Goal: Check status: Check status

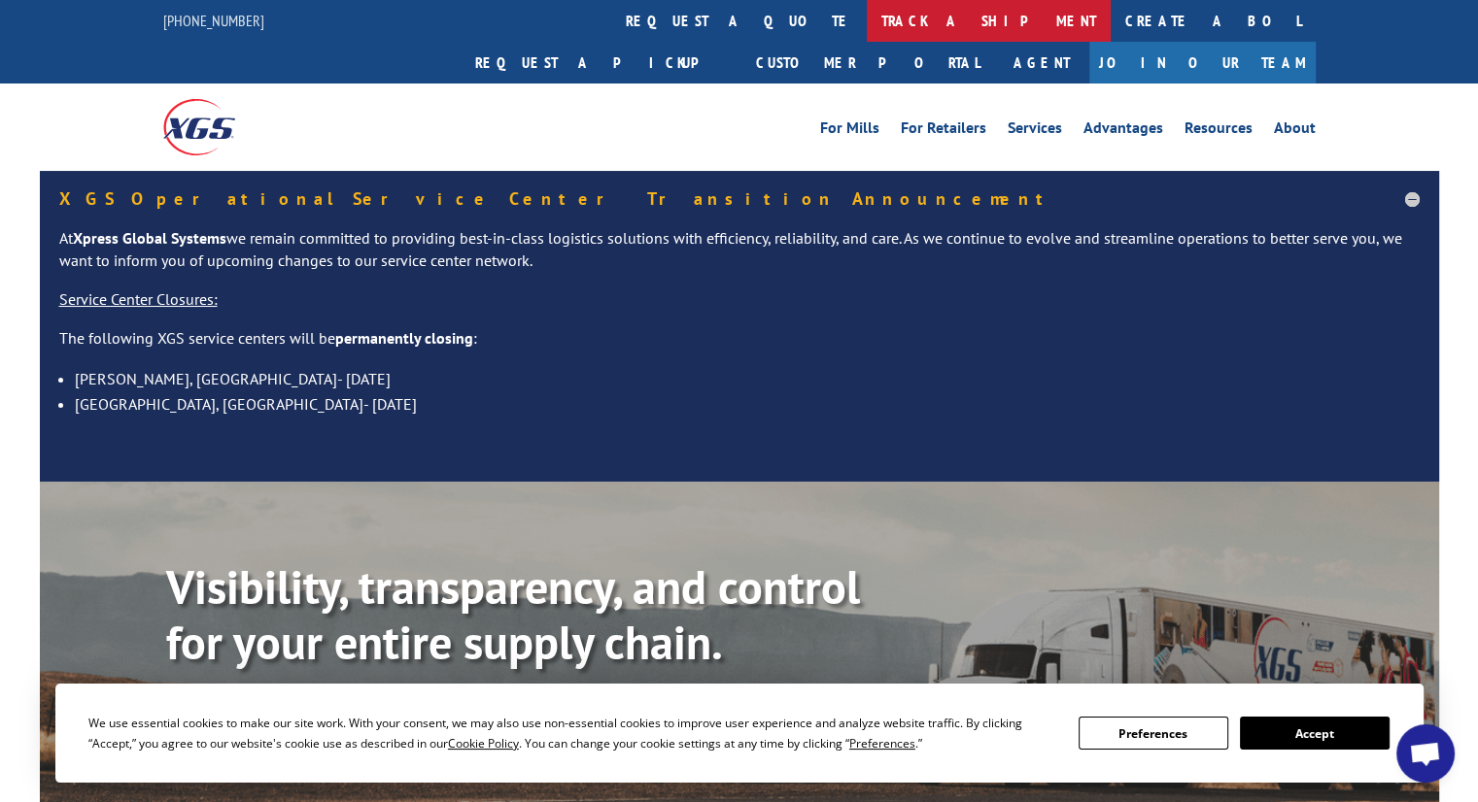
click at [867, 29] on link "track a shipment" at bounding box center [989, 21] width 244 height 42
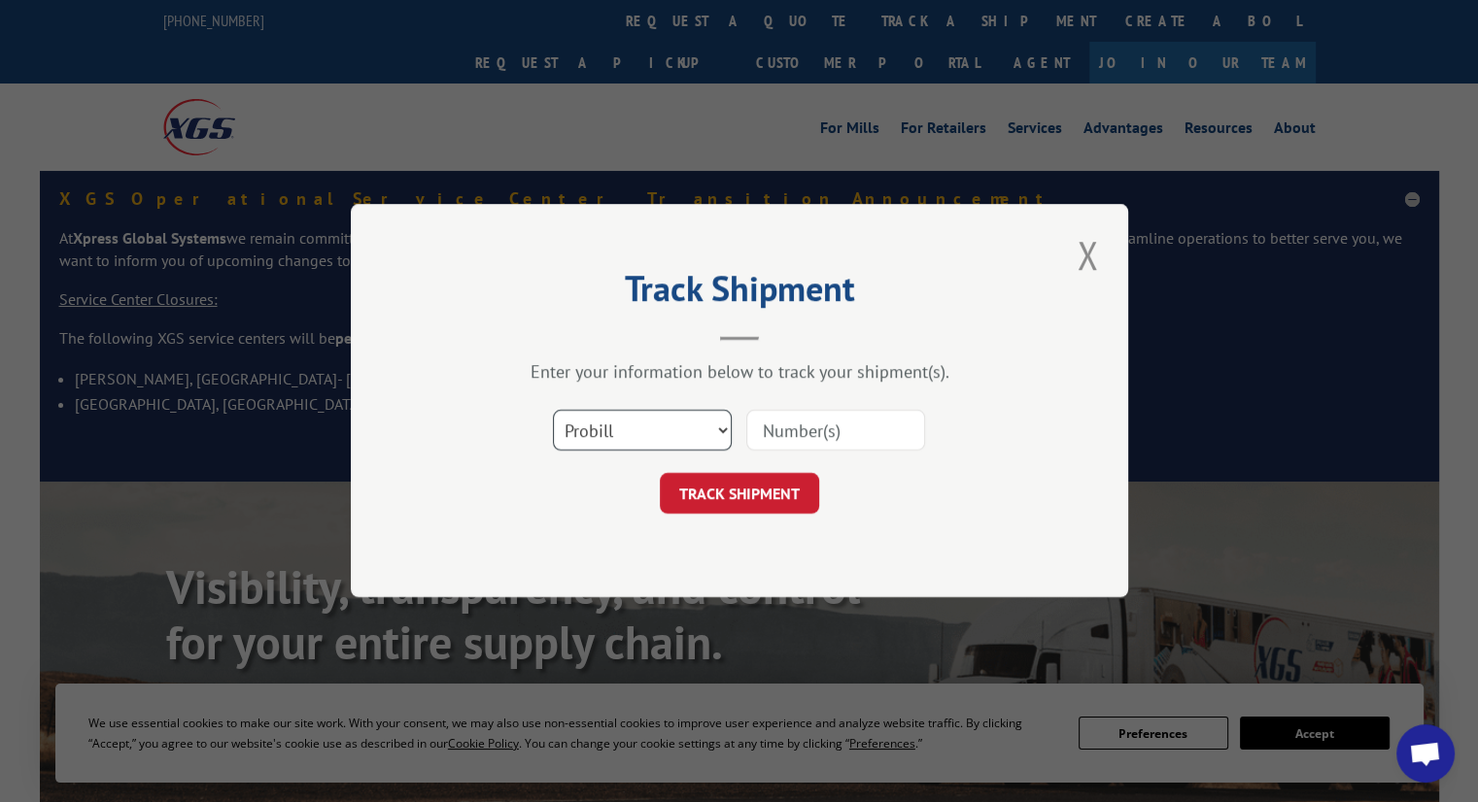
drag, startPoint x: 652, startPoint y: 427, endPoint x: 650, endPoint y: 445, distance: 17.6
click at [651, 429] on select "Select category... Probill BOL PO" at bounding box center [642, 431] width 179 height 41
select select "po"
click at [553, 411] on select "Select category... Probill BOL PO" at bounding box center [642, 431] width 179 height 41
drag, startPoint x: 799, startPoint y: 438, endPoint x: 785, endPoint y: 459, distance: 24.5
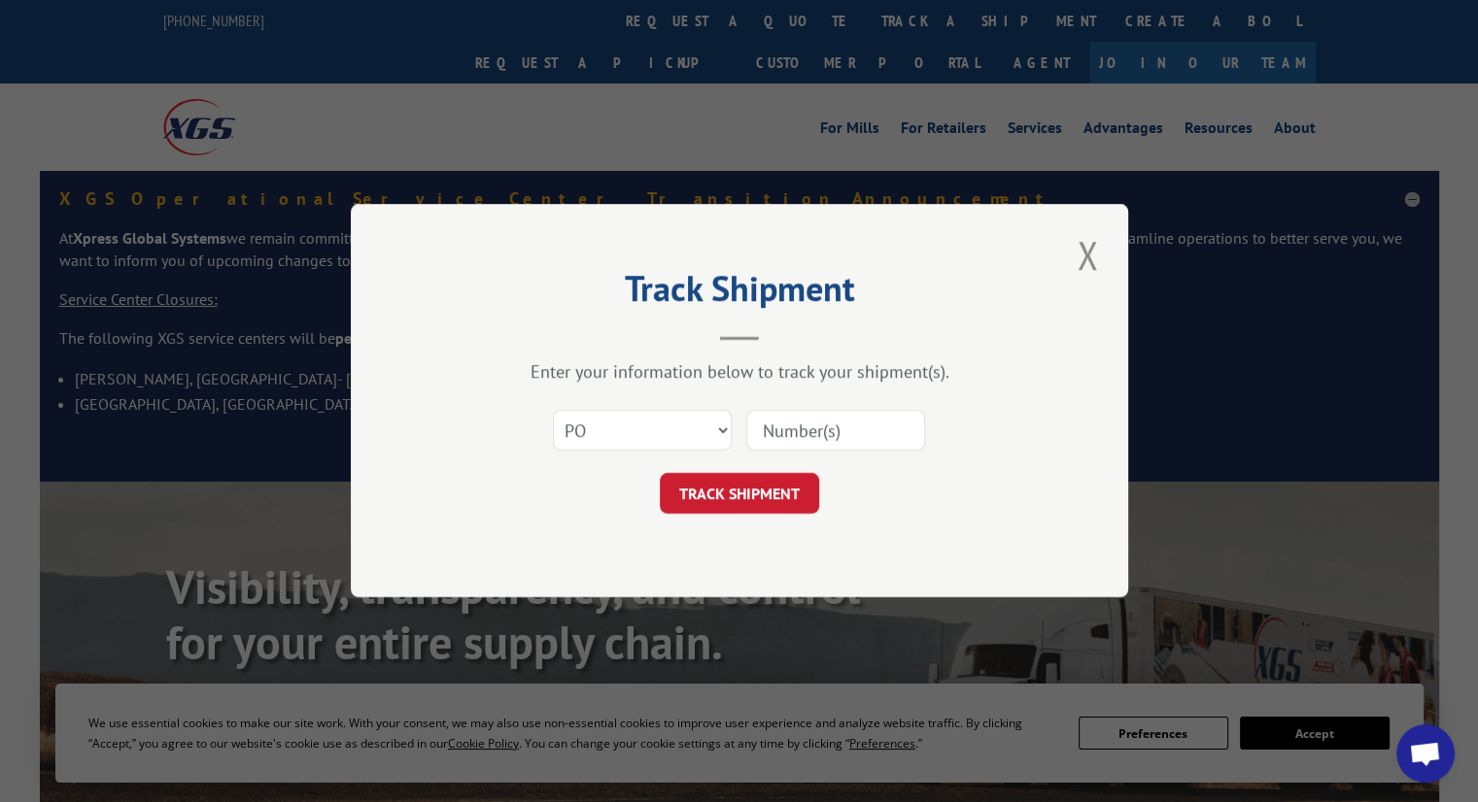
click at [799, 438] on input at bounding box center [835, 431] width 179 height 41
paste input "295697593"
type input "295697593"
click at [757, 494] on button "TRACK SHIPMENT" at bounding box center [739, 494] width 159 height 41
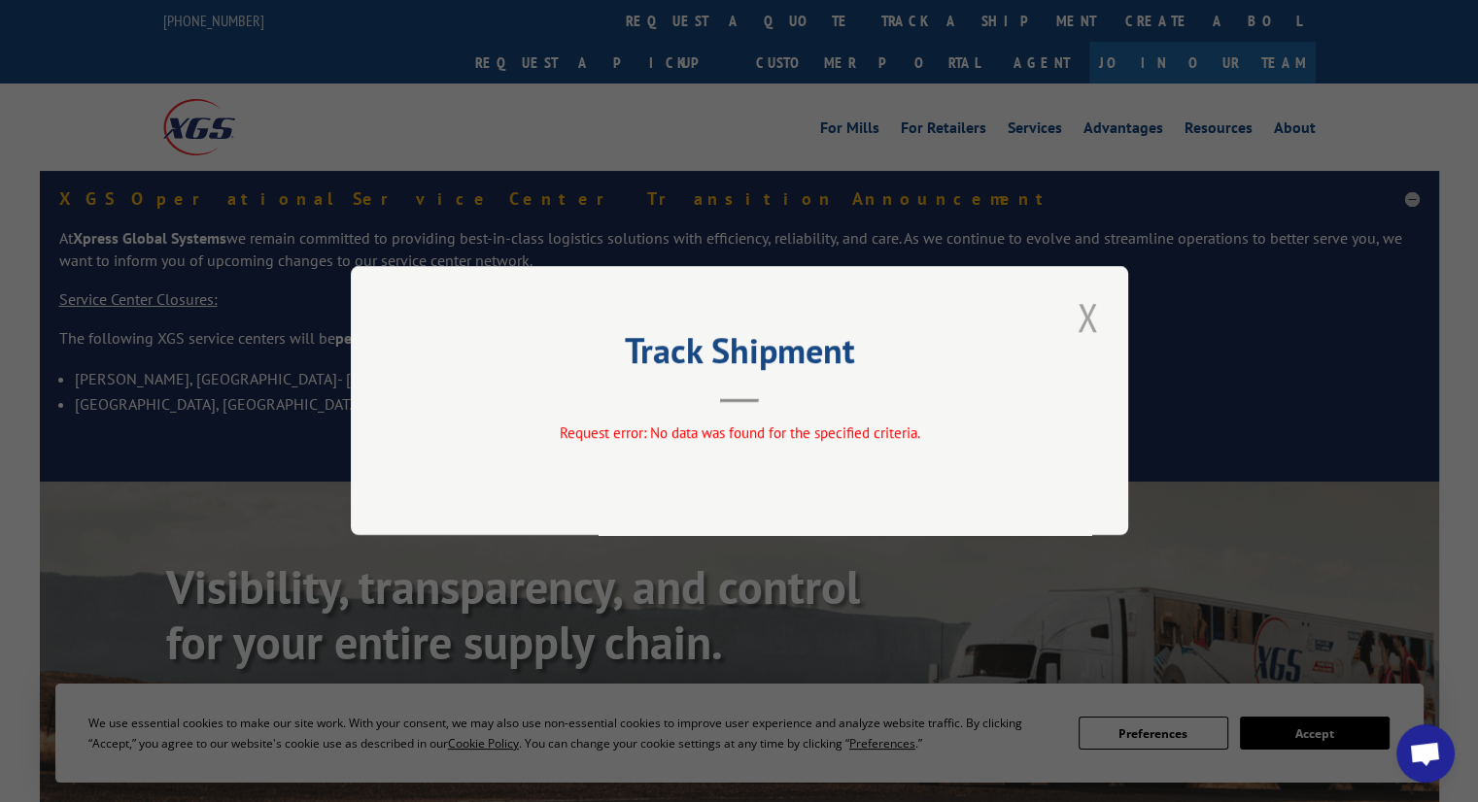
click at [1103, 327] on button "Close modal" at bounding box center [1087, 316] width 33 height 53
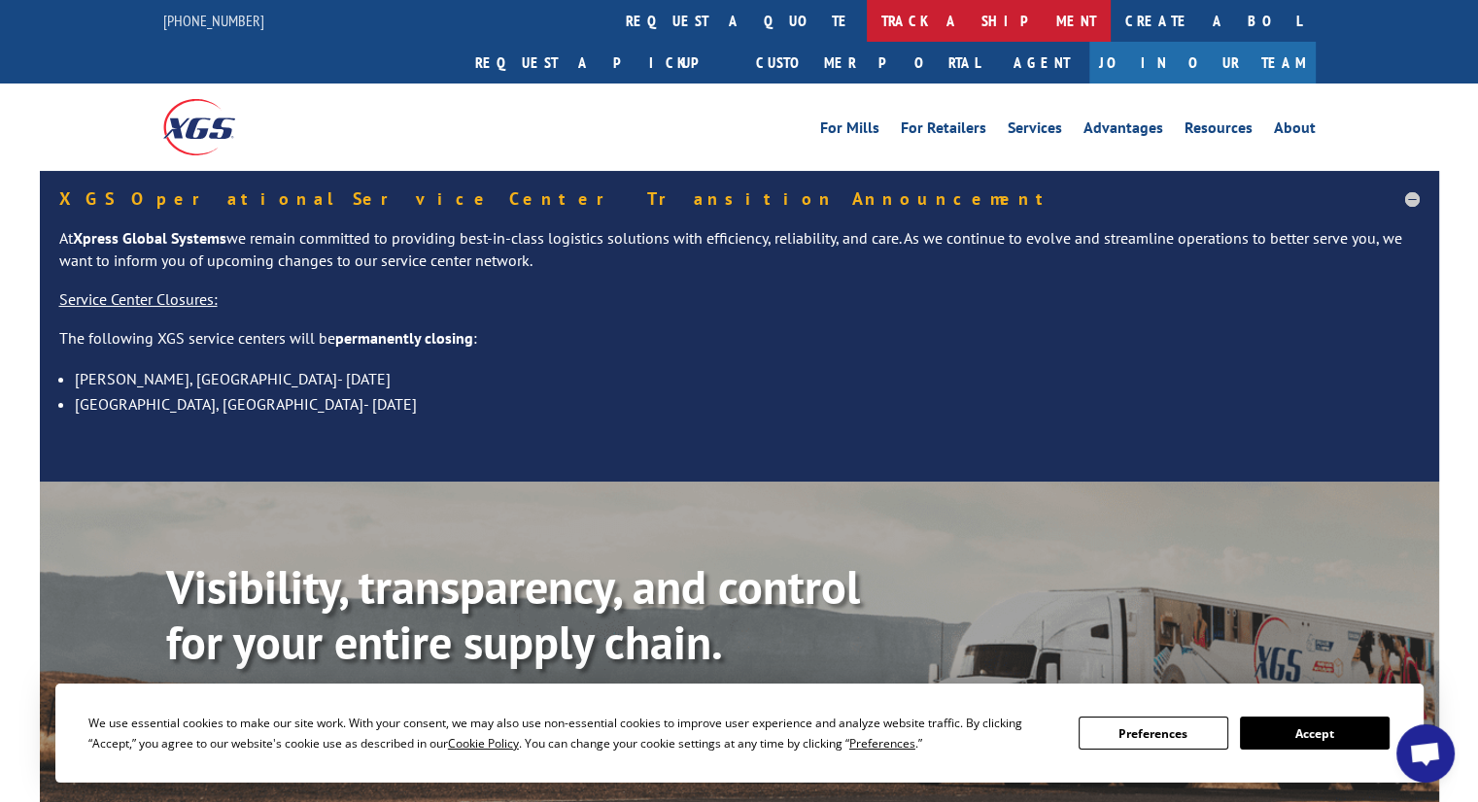
click at [867, 20] on link "track a shipment" at bounding box center [989, 21] width 244 height 42
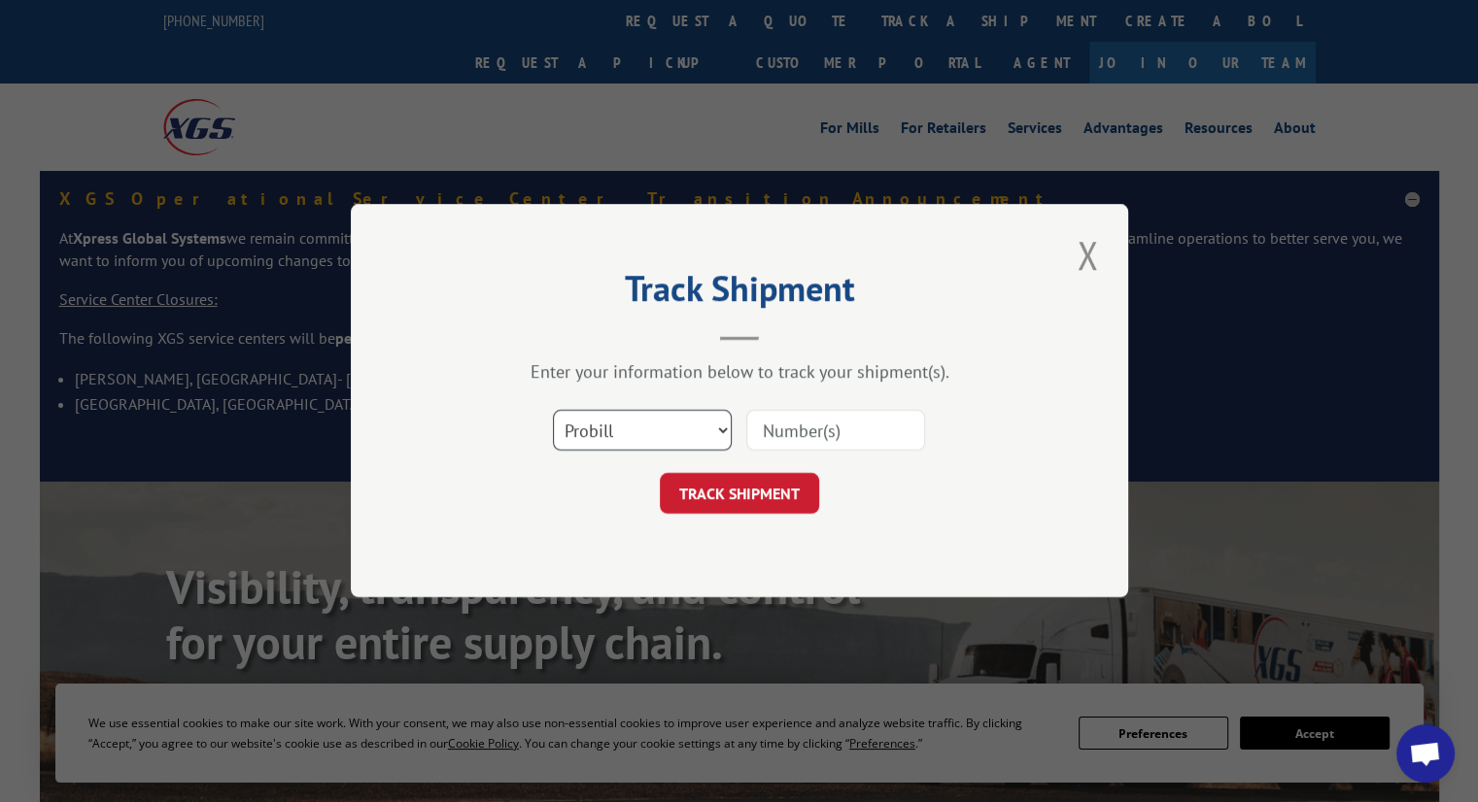
drag, startPoint x: 630, startPoint y: 421, endPoint x: 633, endPoint y: 447, distance: 26.5
click at [630, 422] on select "Select category... Probill BOL PO" at bounding box center [642, 431] width 179 height 41
select select "po"
click at [553, 411] on select "Select category... Probill BOL PO" at bounding box center [642, 431] width 179 height 41
paste input "295627876"
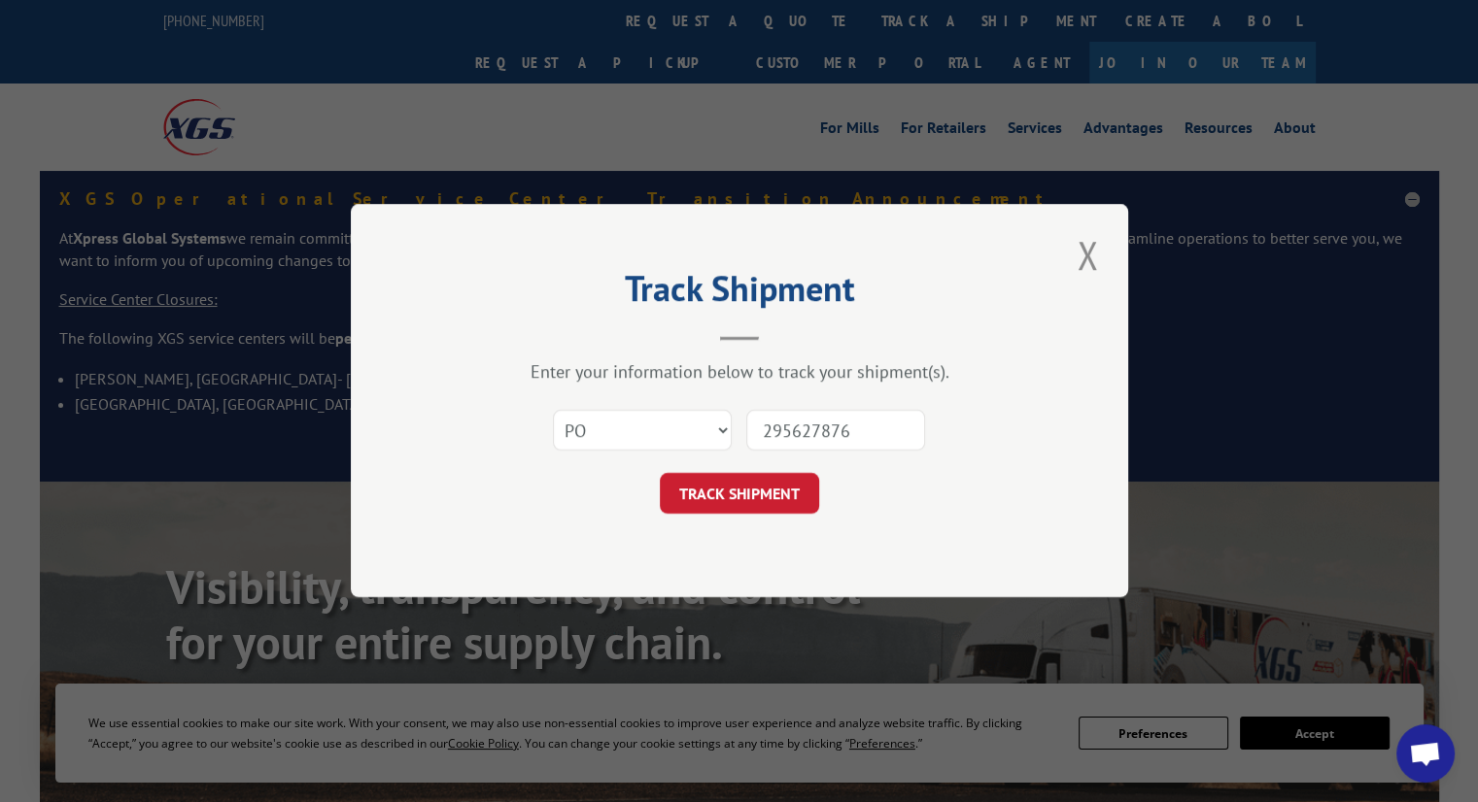
type input "295627876"
click at [785, 458] on div "Select category... Probill BOL PO 295627876" at bounding box center [739, 431] width 583 height 64
click at [793, 474] on button "TRACK SHIPMENT" at bounding box center [739, 494] width 159 height 41
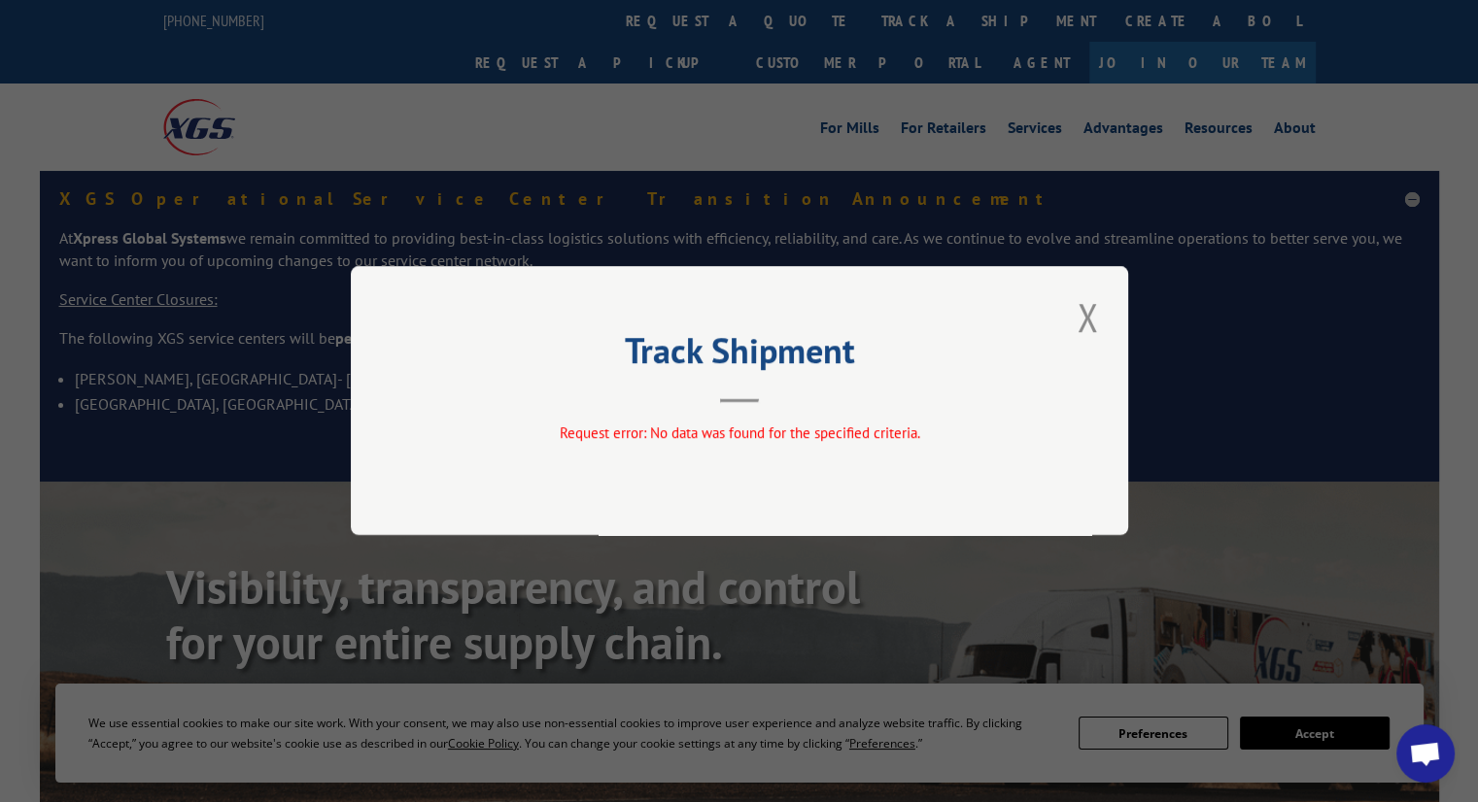
click at [1097, 323] on button "Close modal" at bounding box center [1087, 316] width 33 height 53
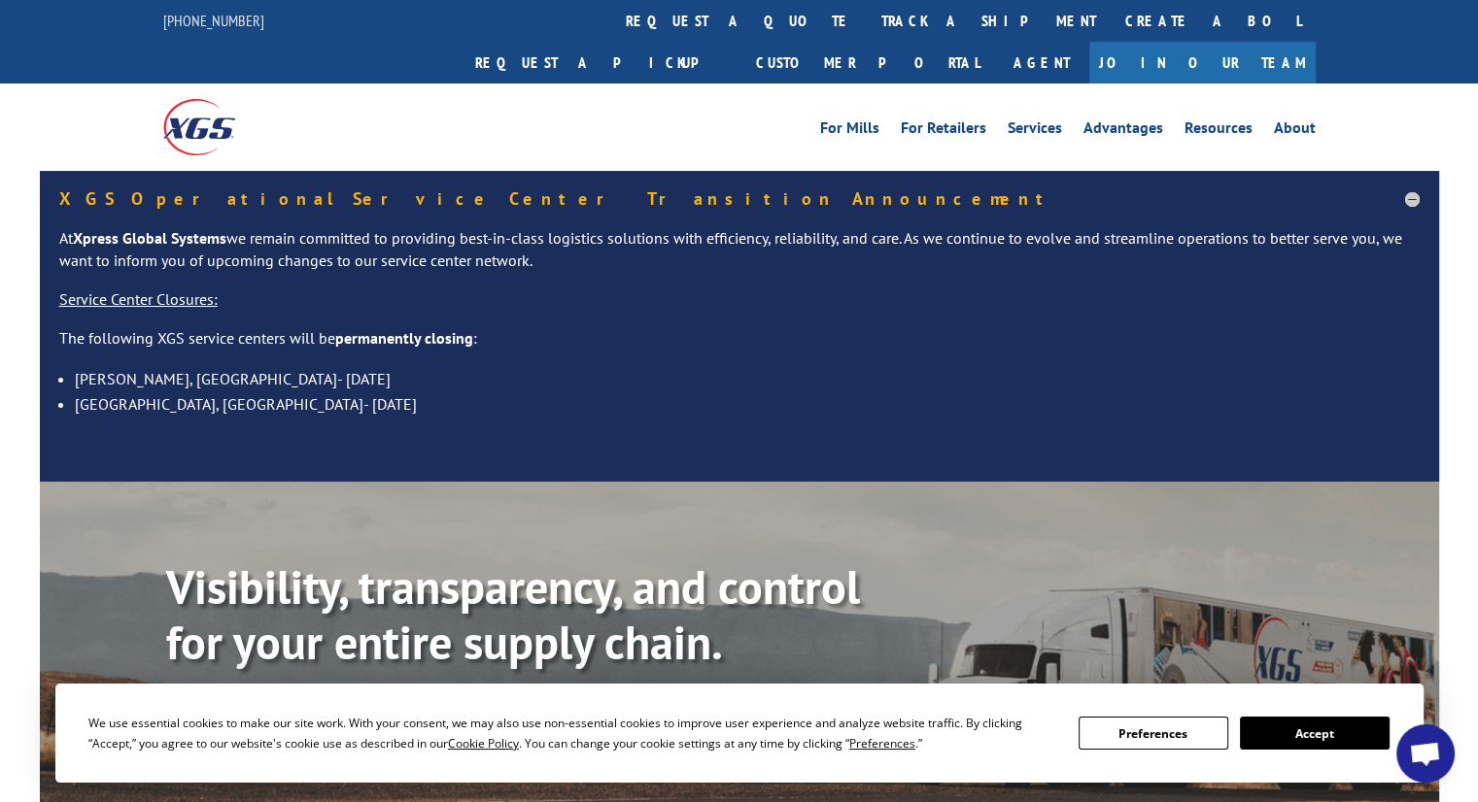
click at [867, 12] on link "track a shipment" at bounding box center [989, 21] width 244 height 42
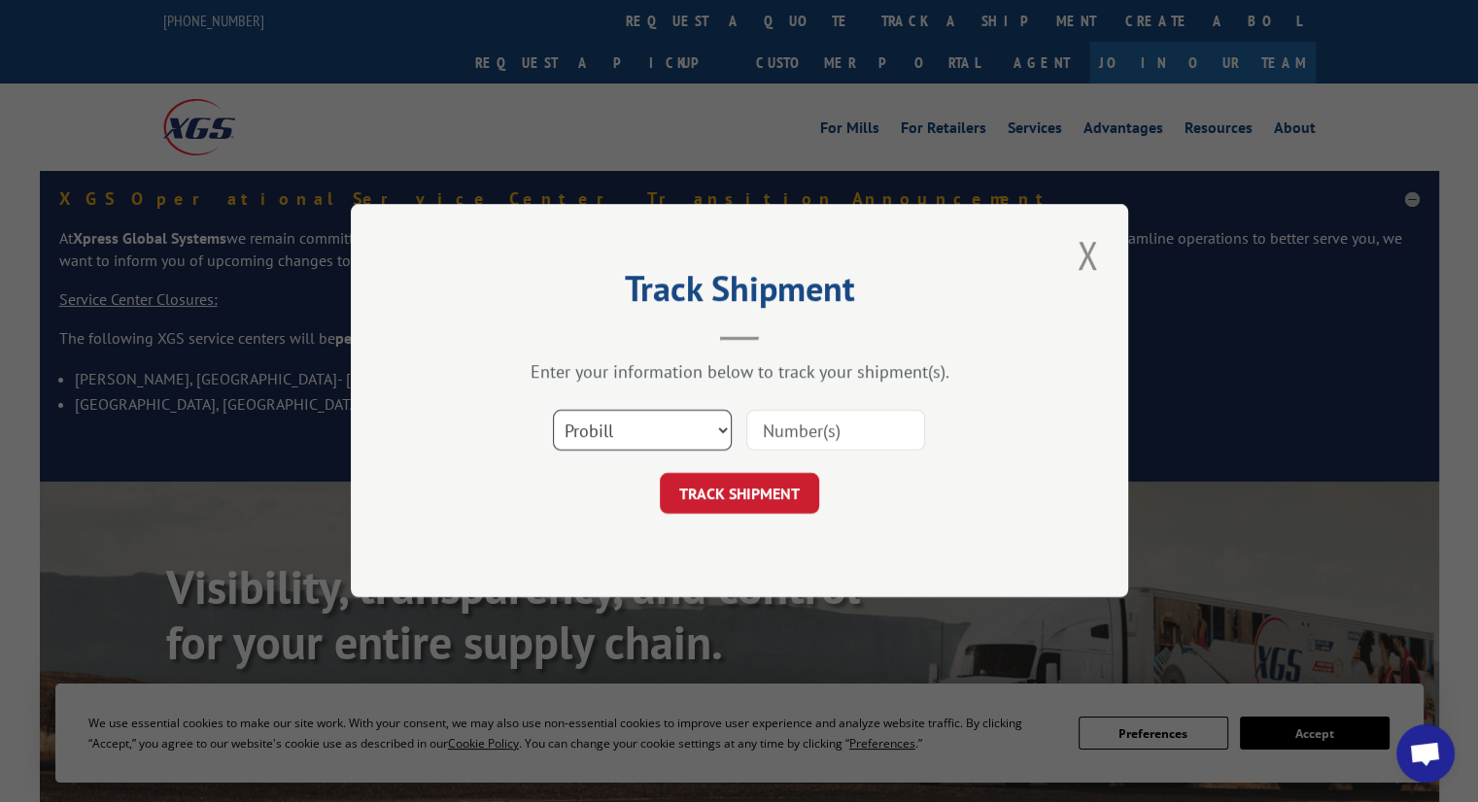
click at [631, 441] on select "Select category... Probill BOL PO" at bounding box center [642, 431] width 179 height 41
click at [553, 411] on select "Select category... Probill BOL PO" at bounding box center [642, 431] width 179 height 41
drag, startPoint x: 642, startPoint y: 422, endPoint x: 642, endPoint y: 447, distance: 25.3
click at [642, 421] on select "Select category... Probill BOL PO" at bounding box center [642, 431] width 179 height 41
select select "po"
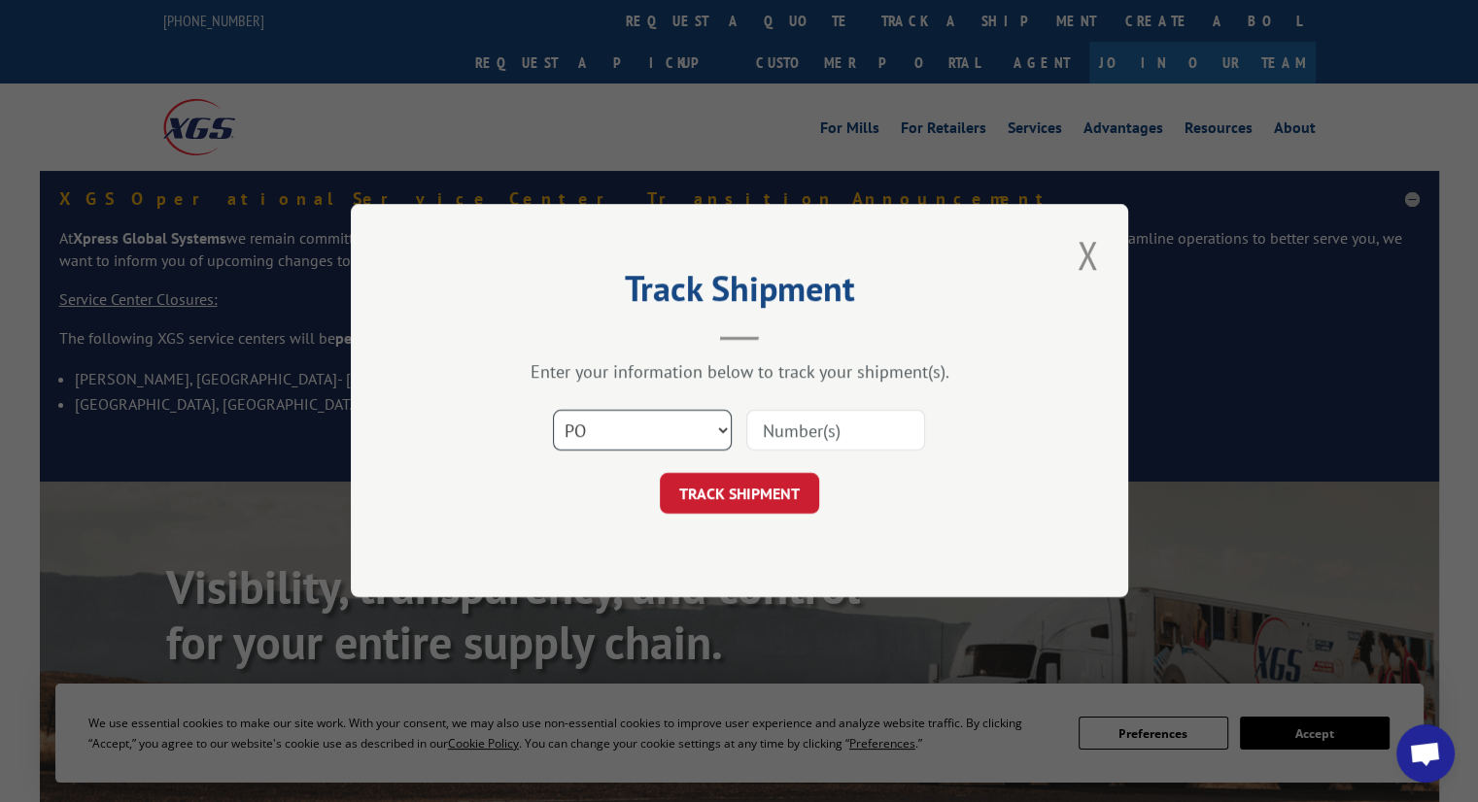
click at [553, 411] on select "Select category... Probill BOL PO" at bounding box center [642, 431] width 179 height 41
drag, startPoint x: 766, startPoint y: 456, endPoint x: 779, endPoint y: 433, distance: 26.2
click at [767, 456] on div "Select category... Probill BOL PO" at bounding box center [739, 431] width 583 height 64
click at [780, 432] on input at bounding box center [835, 431] width 179 height 41
paste input "295641281"
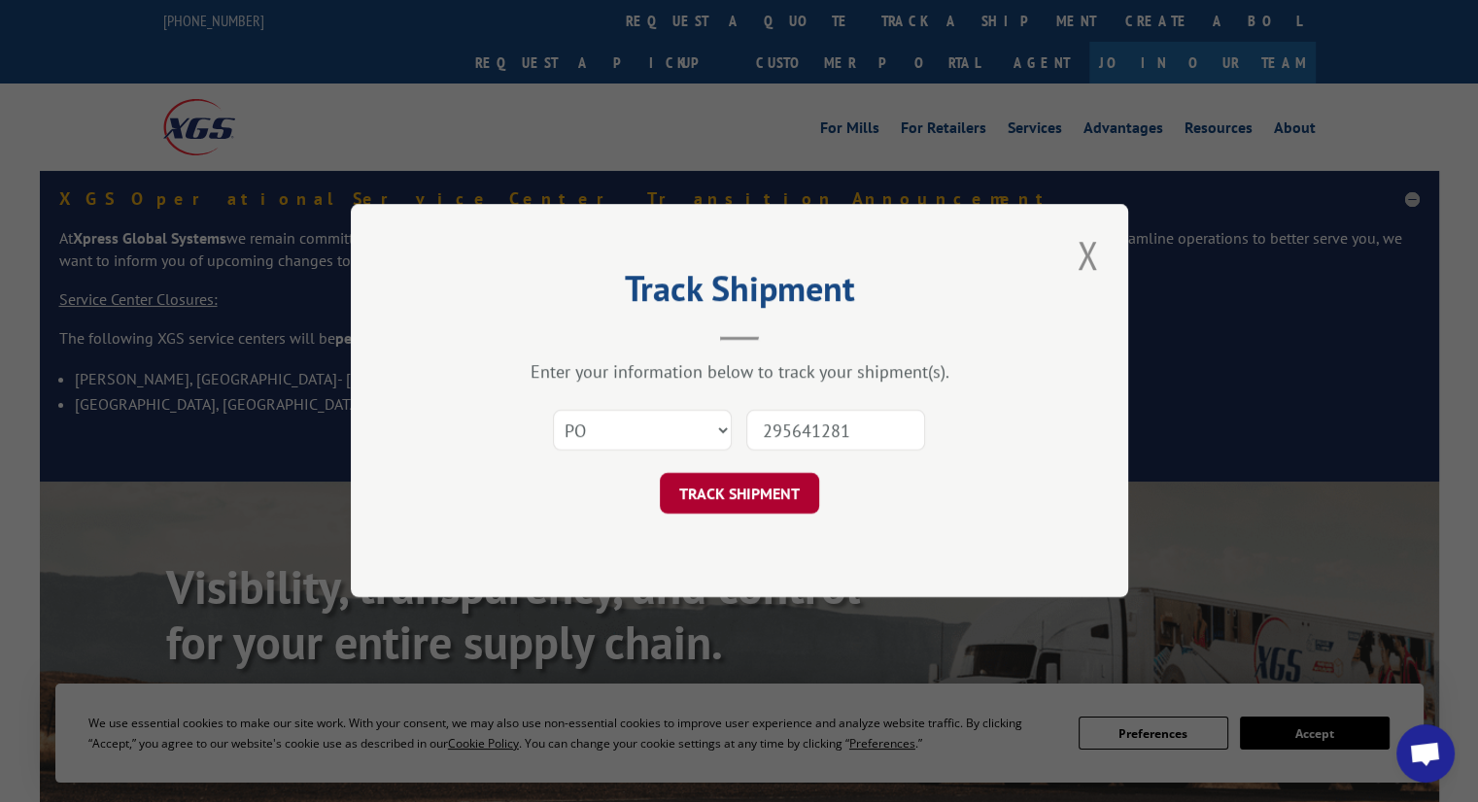
type input "295641281"
click at [733, 500] on button "TRACK SHIPMENT" at bounding box center [739, 494] width 159 height 41
